Goal: Task Accomplishment & Management: Use online tool/utility

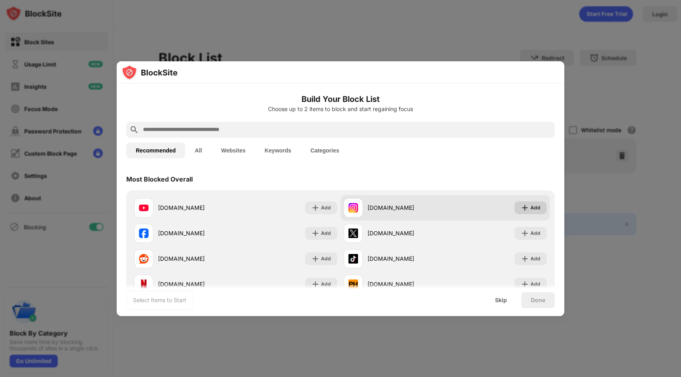
click at [528, 206] on img at bounding box center [525, 208] width 8 height 8
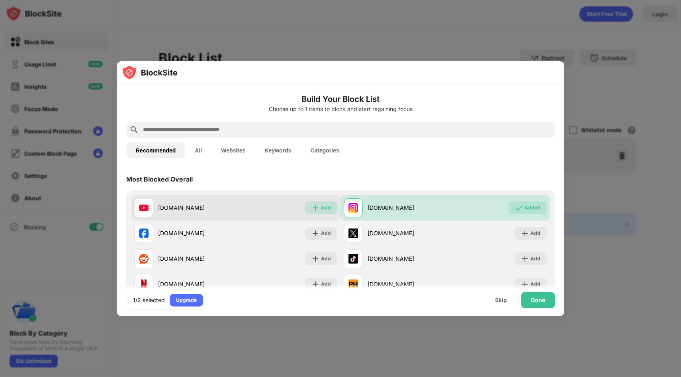
click at [330, 207] on div "Add" at bounding box center [326, 208] width 10 height 8
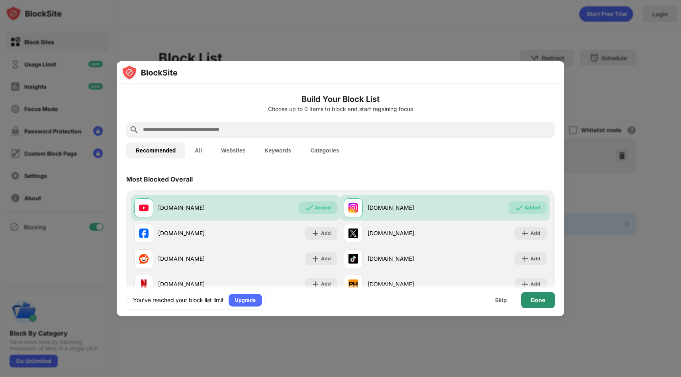
click at [536, 298] on div "Done" at bounding box center [537, 300] width 14 height 6
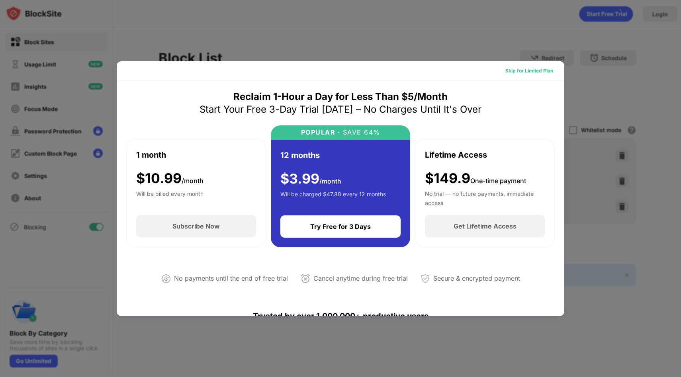
click at [515, 72] on div "Skip for Limited Plan" at bounding box center [529, 71] width 48 height 8
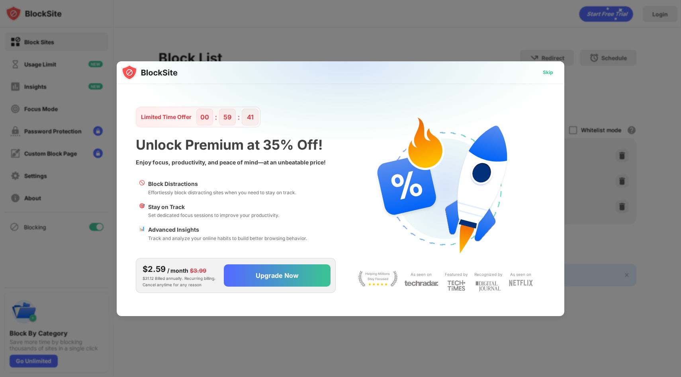
click at [556, 74] on div "Skip" at bounding box center [547, 72] width 23 height 13
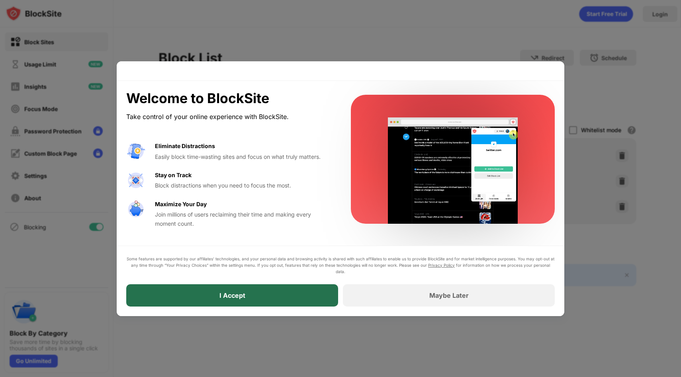
click at [285, 301] on div "I Accept" at bounding box center [232, 295] width 212 height 22
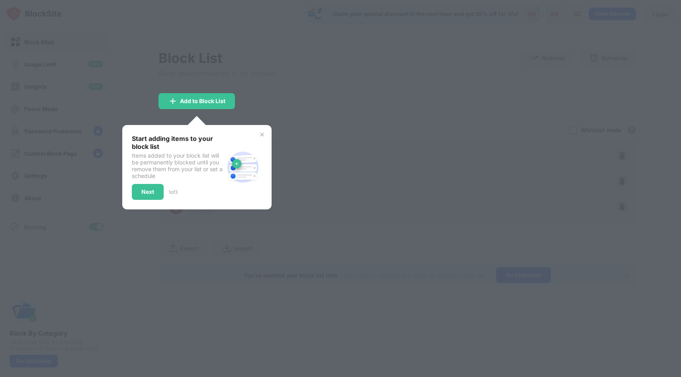
click at [260, 135] on img at bounding box center [262, 134] width 6 height 6
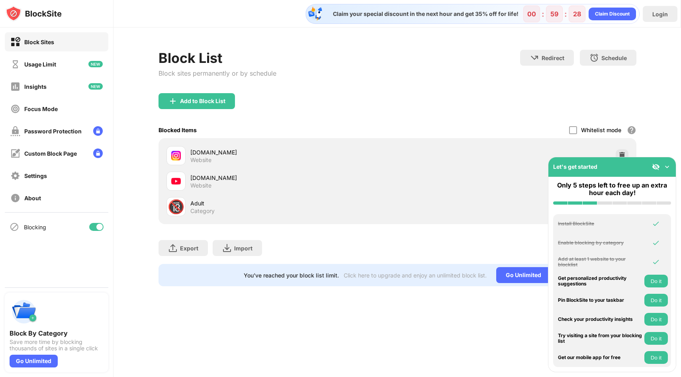
click at [663, 170] on img at bounding box center [667, 167] width 8 height 8
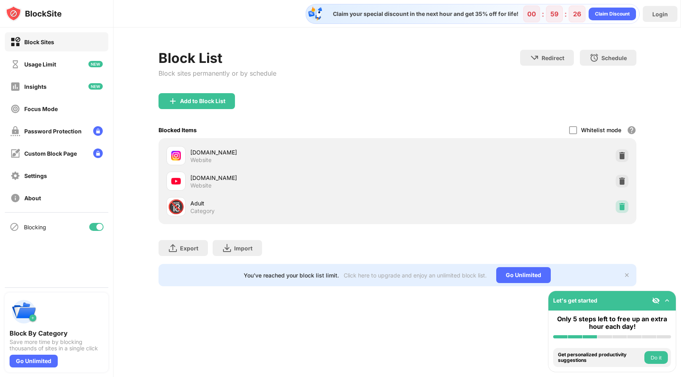
click at [619, 203] on img at bounding box center [622, 207] width 8 height 8
